Goal: Browse casually: Explore the website without a specific task or goal

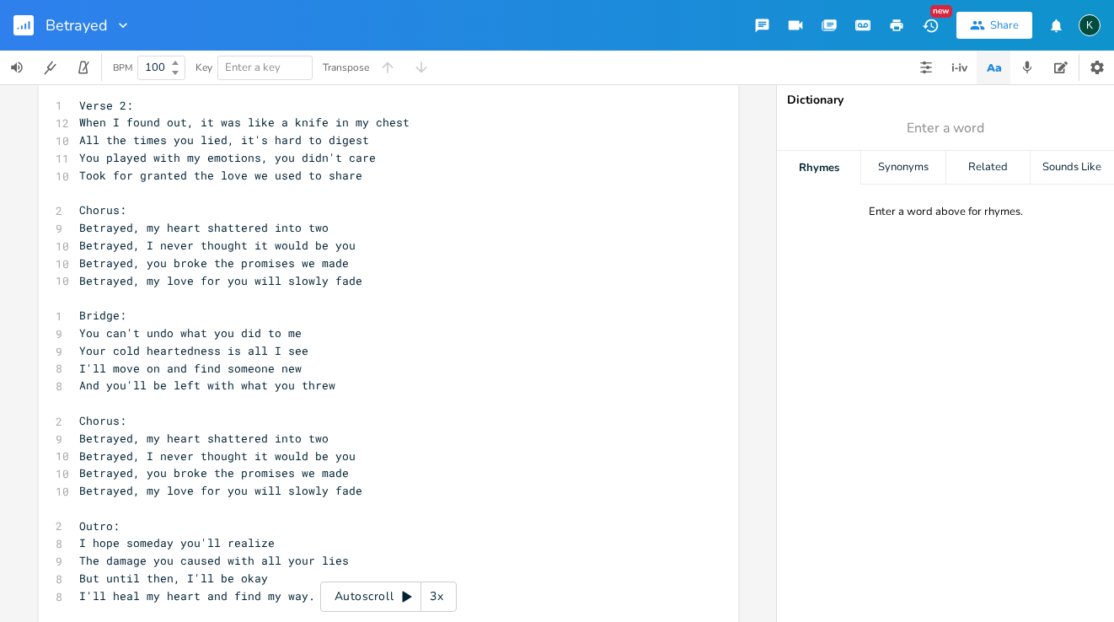
scroll to position [244, 0]
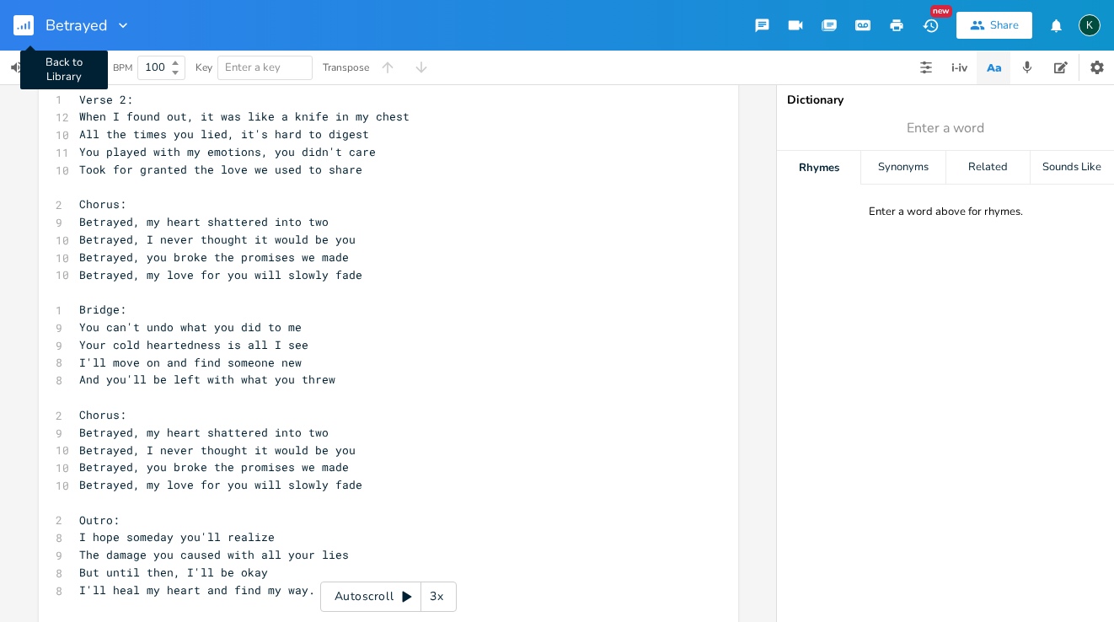
click at [27, 18] on rect "button" at bounding box center [23, 25] width 20 height 20
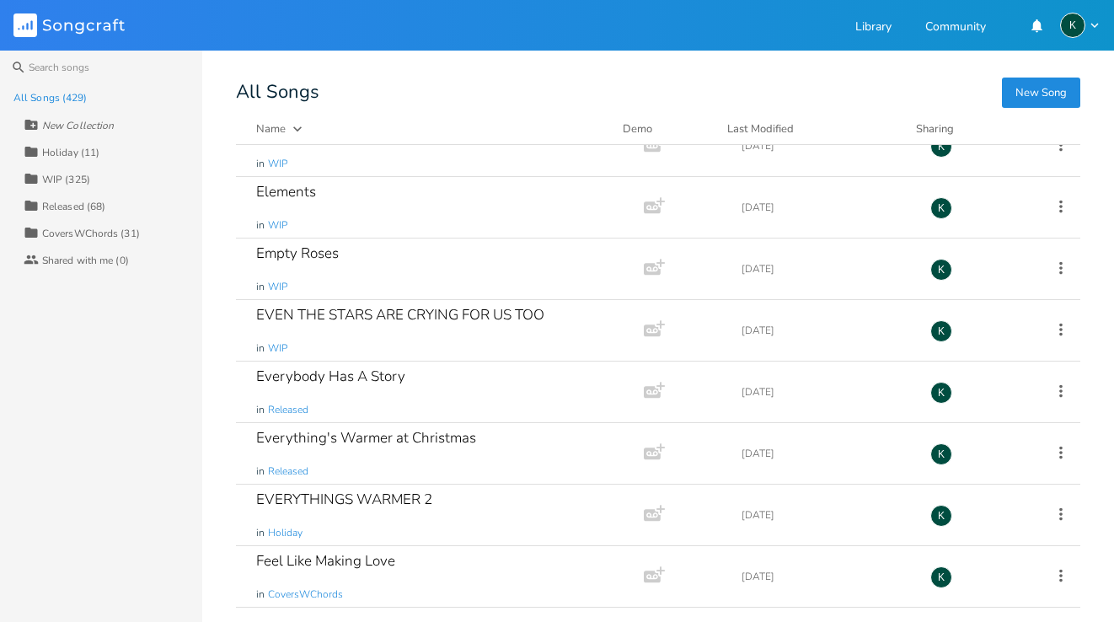
scroll to position [22667, 0]
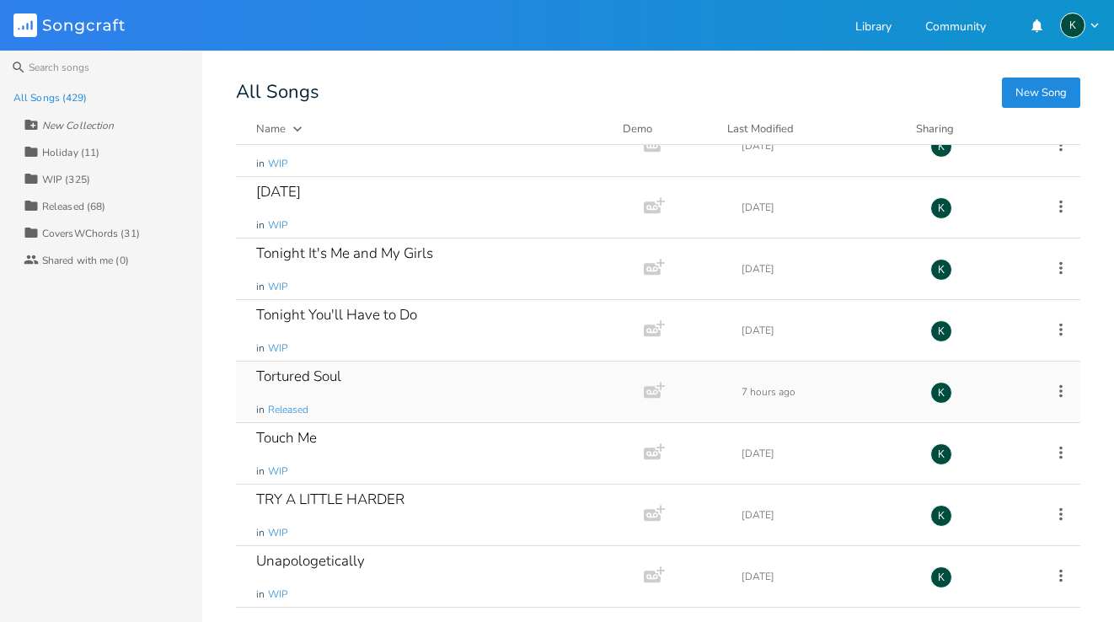
click at [323, 373] on div "Tortured Soul" at bounding box center [298, 376] width 85 height 14
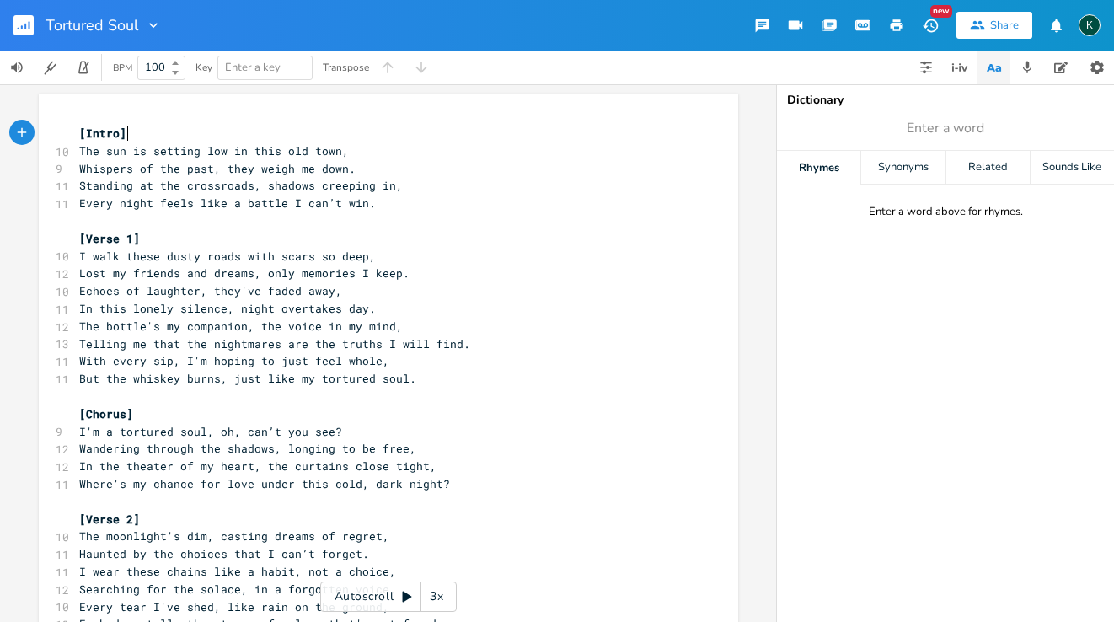
click at [24, 21] on rect "button" at bounding box center [23, 25] width 20 height 20
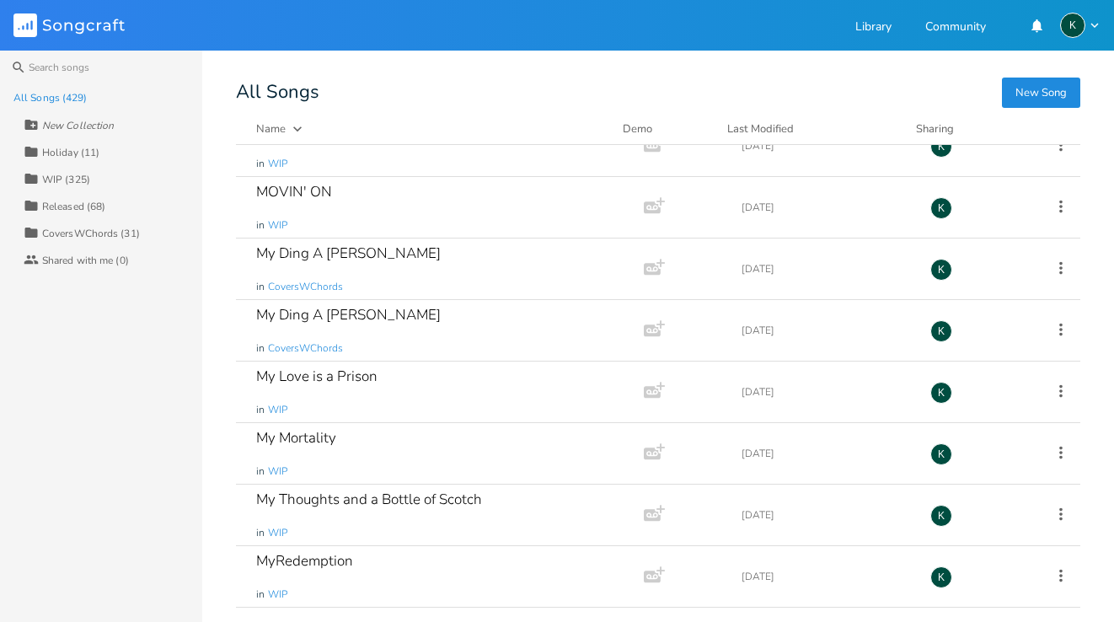
scroll to position [25927, 0]
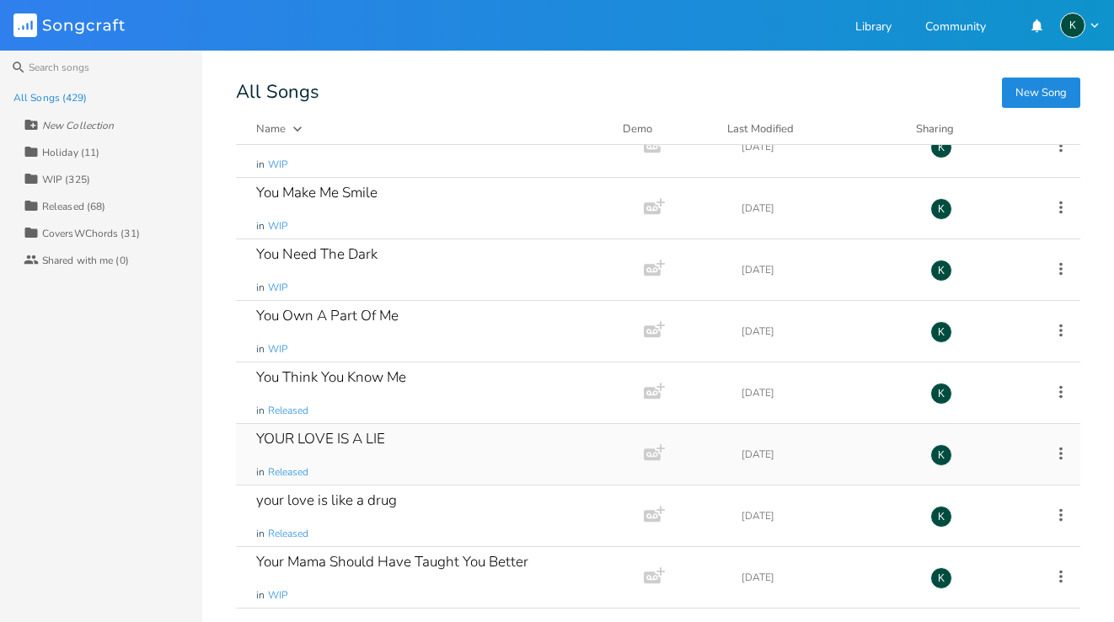
click at [271, 440] on div "YOUR LOVE IS A LIE" at bounding box center [320, 438] width 129 height 14
